Goal: Task Accomplishment & Management: Manage account settings

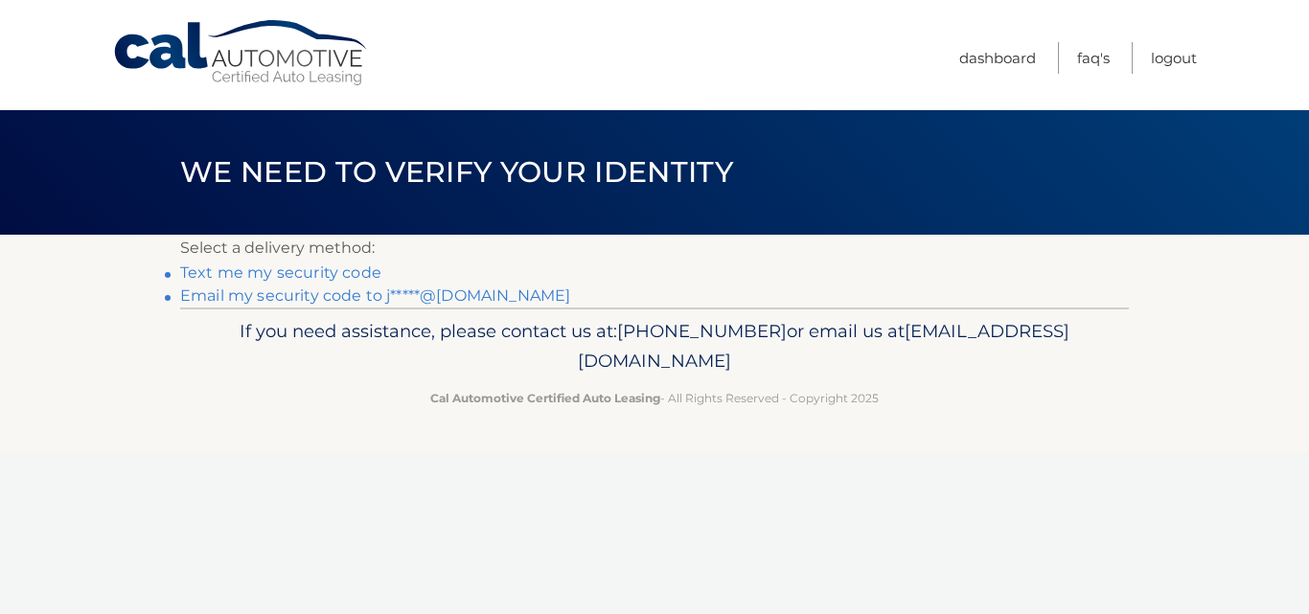
click at [363, 298] on link "Email my security code to j*****@gmail.com" at bounding box center [375, 295] width 390 height 18
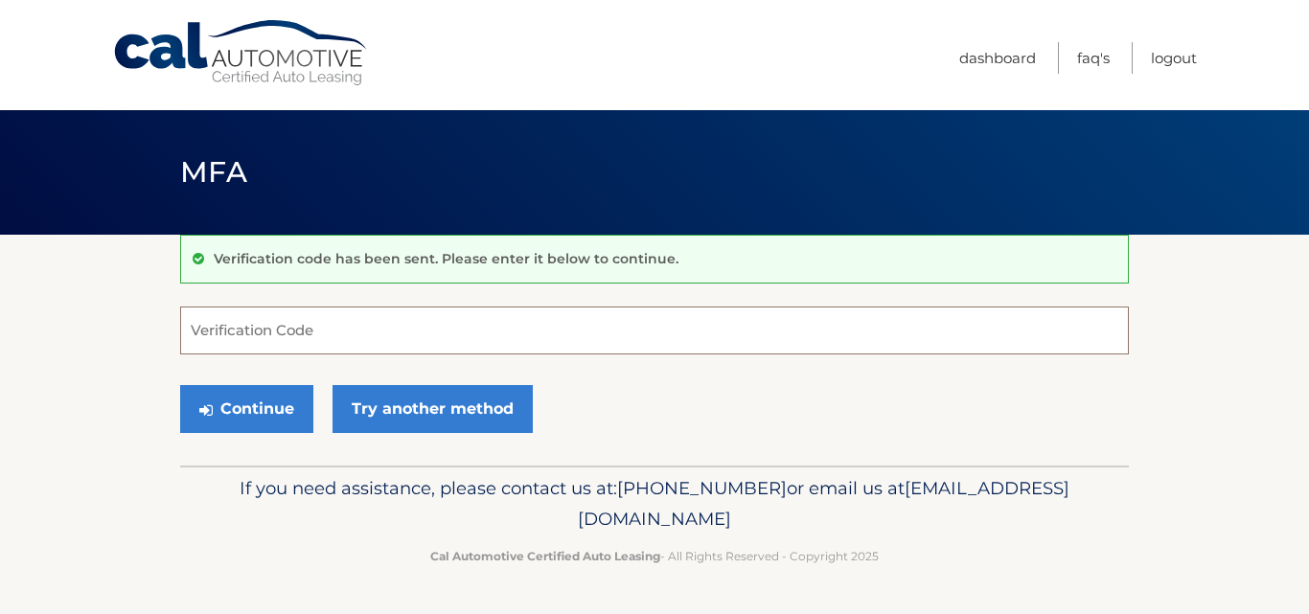
click at [265, 329] on input "Verification Code" at bounding box center [654, 331] width 948 height 48
click at [254, 330] on input "Verification Code" at bounding box center [654, 331] width 948 height 48
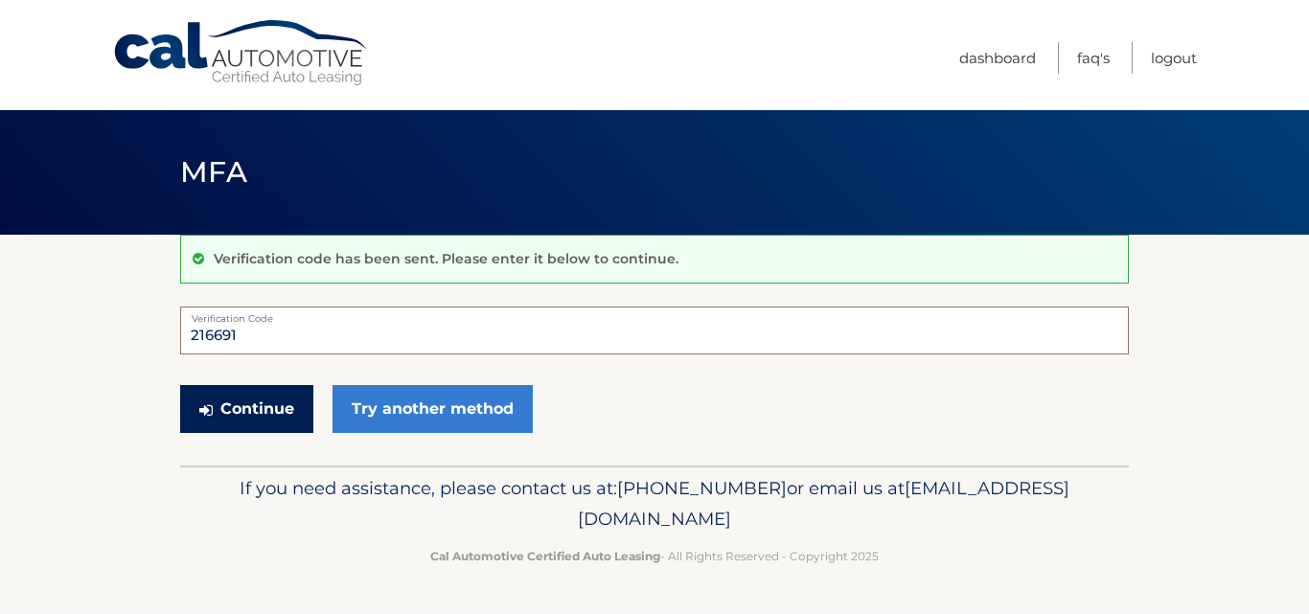
type input "216691"
click at [279, 399] on button "Continue" at bounding box center [246, 409] width 133 height 48
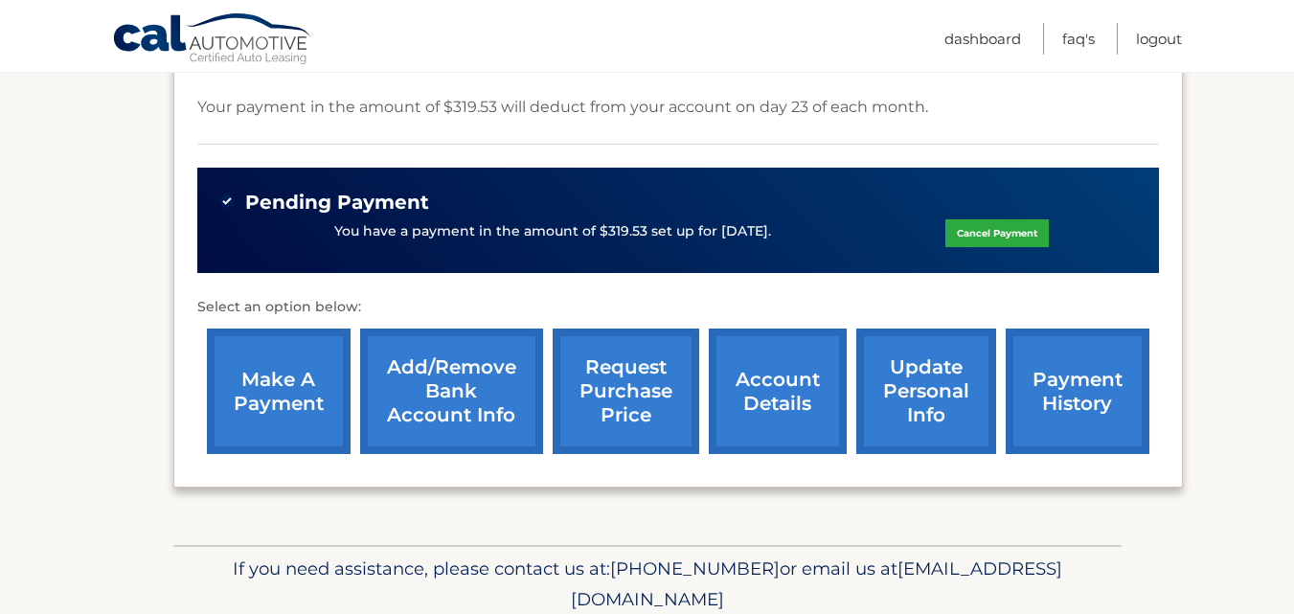
scroll to position [529, 0]
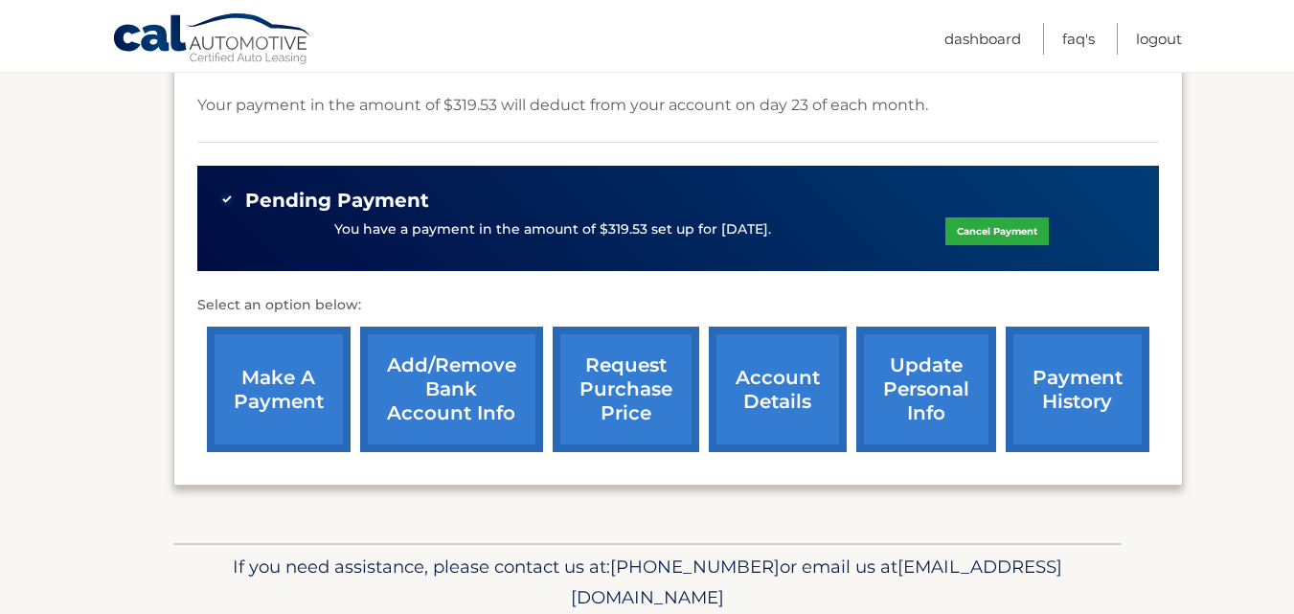
click at [1256, 122] on section "my vehicles Add a new lease lease account #44456005823 vehicle 2025 Toyota RAV4…" at bounding box center [647, 124] width 1294 height 837
click at [80, 277] on section "my vehicles Add a new lease lease account #44456005823 vehicle 2025 Toyota RAV4…" at bounding box center [647, 124] width 1294 height 837
click at [1248, 143] on section "my vehicles Add a new lease lease account #44456005823 vehicle 2025 Toyota RAV4…" at bounding box center [647, 124] width 1294 height 837
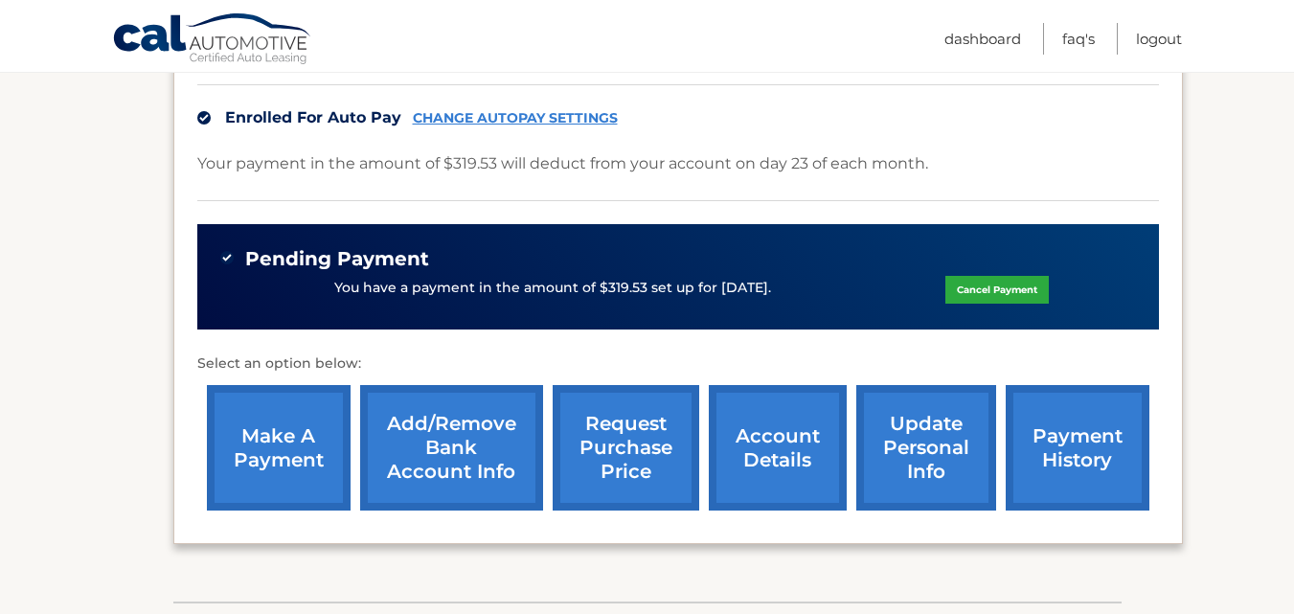
scroll to position [477, 0]
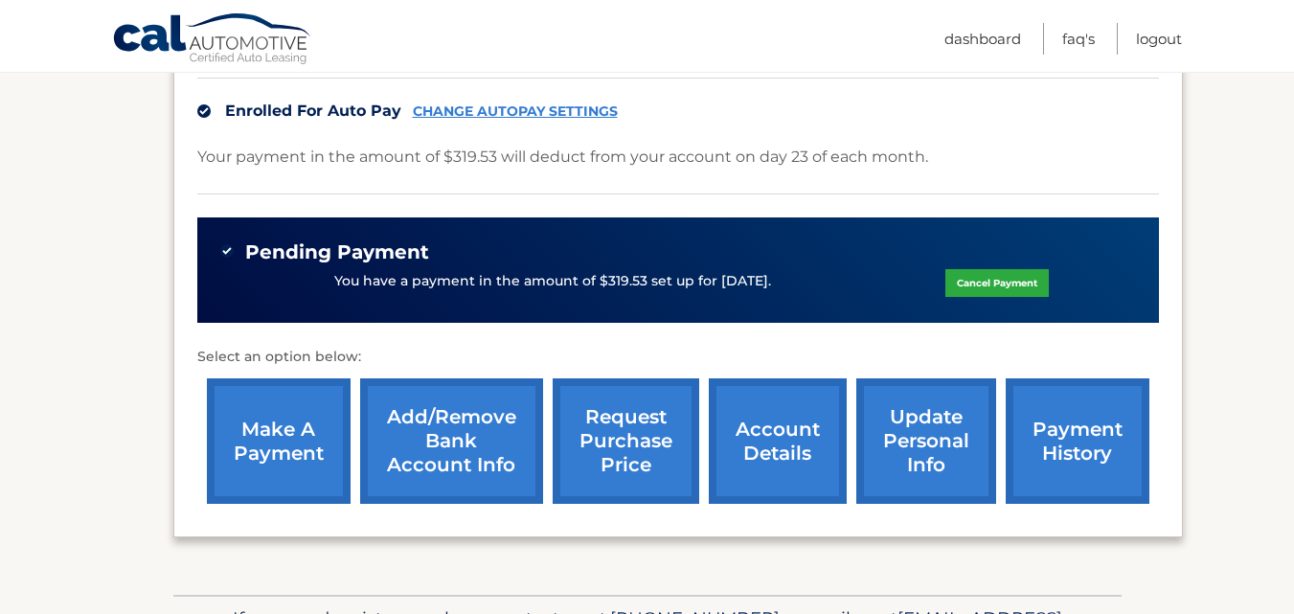
click at [1266, 271] on section "my vehicles Add a new lease lease account #44456005823 vehicle 2025 Toyota RAV4…" at bounding box center [647, 176] width 1294 height 837
click at [1157, 34] on link "Logout" at bounding box center [1159, 39] width 46 height 32
